Goal: Navigation & Orientation: Find specific page/section

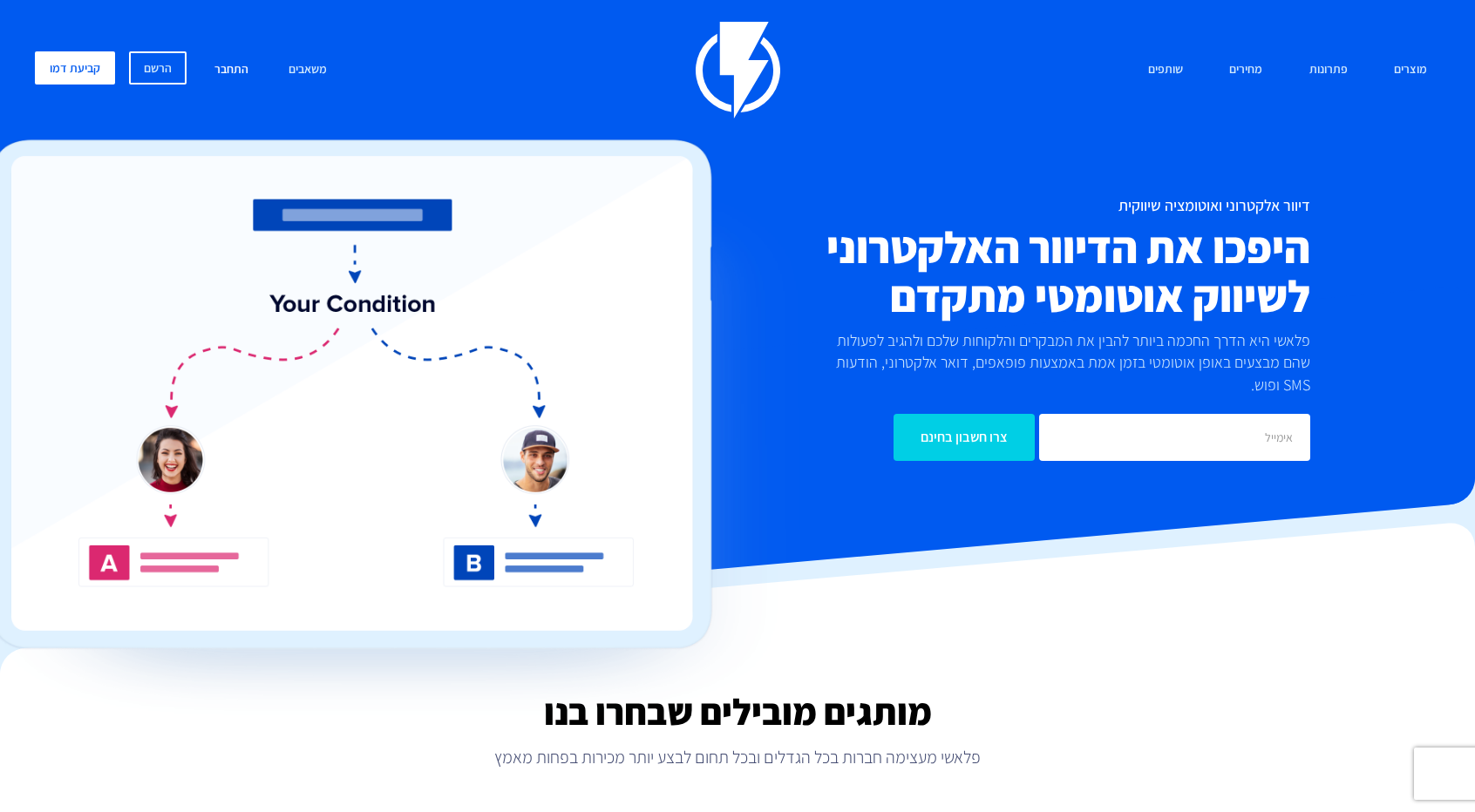
click at [211, 64] on link "התחבר" at bounding box center [232, 71] width 61 height 38
click at [239, 74] on link "התחבר" at bounding box center [232, 71] width 61 height 38
click at [247, 66] on link "התחבר" at bounding box center [232, 71] width 61 height 38
click at [245, 73] on link "התחבר" at bounding box center [232, 71] width 61 height 38
